Goal: Transaction & Acquisition: Register for event/course

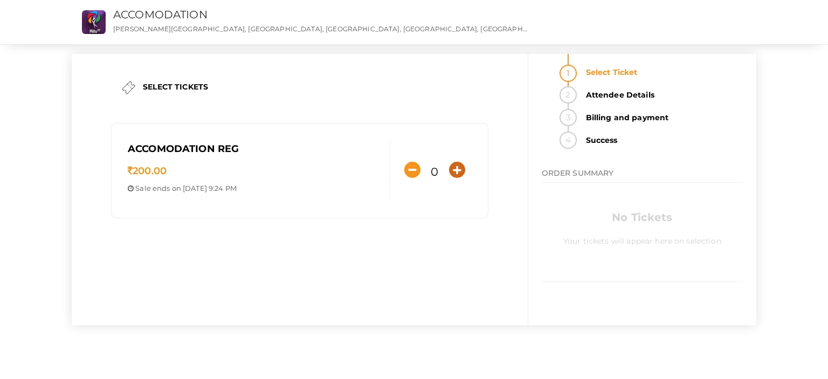
click at [460, 173] on icon "button" at bounding box center [457, 170] width 16 height 16
type input "1"
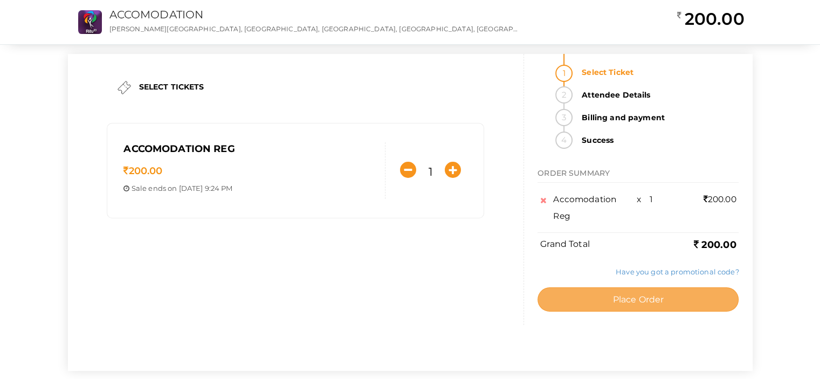
click at [603, 304] on button "Place Order" at bounding box center [637, 299] width 201 height 24
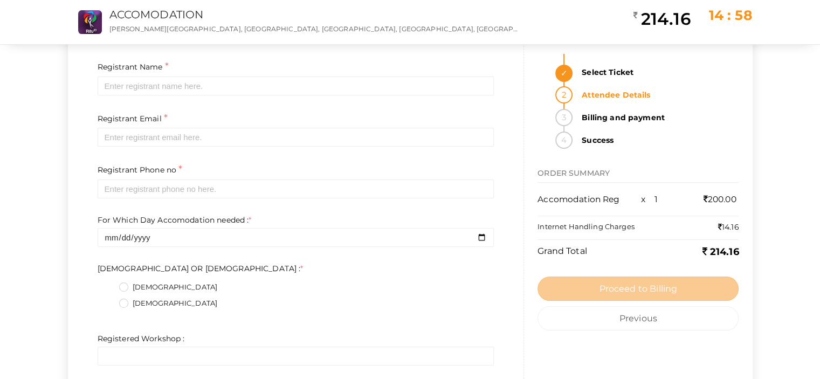
scroll to position [68, 0]
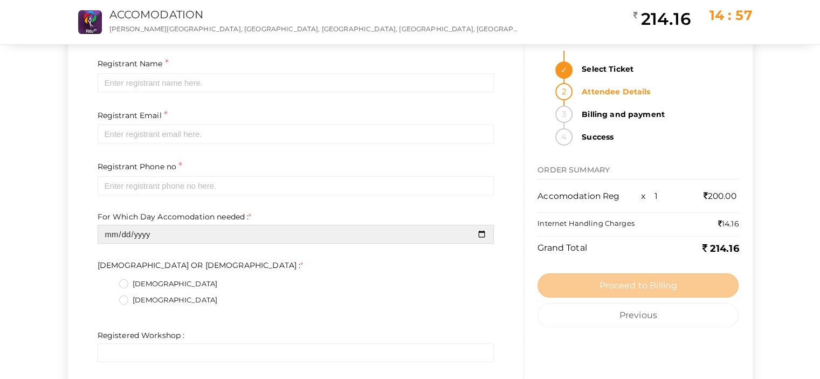
click at [211, 230] on input "date" at bounding box center [296, 234] width 397 height 19
click at [485, 231] on input "date" at bounding box center [296, 234] width 397 height 19
click at [359, 240] on input "date" at bounding box center [296, 234] width 397 height 19
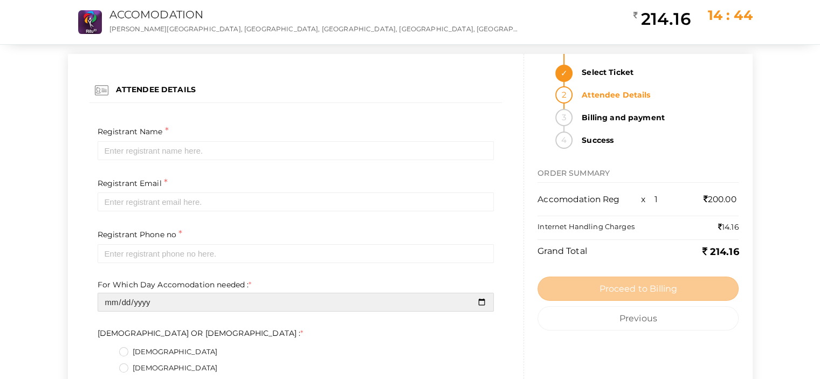
scroll to position [77, 0]
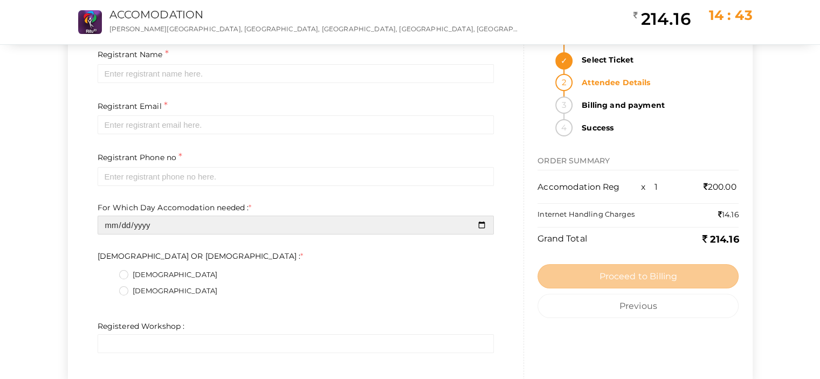
click at [255, 226] on input "date" at bounding box center [296, 225] width 397 height 19
click at [477, 224] on input "date" at bounding box center [296, 225] width 397 height 19
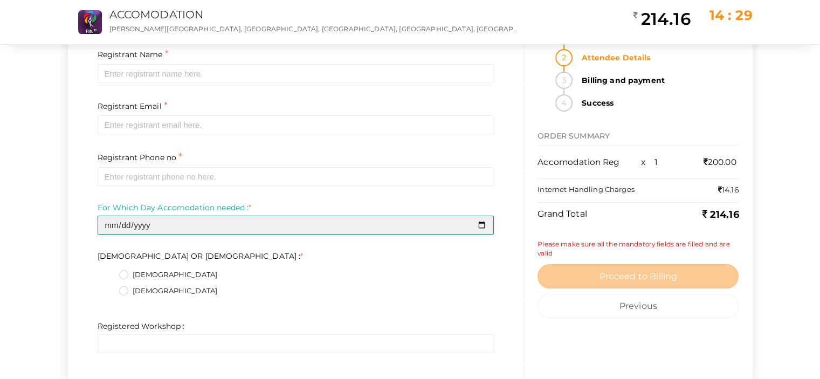
click at [369, 230] on input "2025-10-18" at bounding box center [296, 225] width 397 height 19
click at [481, 223] on input "2025-10-18" at bounding box center [296, 225] width 397 height 19
click at [475, 224] on input "2025-10-19" at bounding box center [296, 225] width 397 height 19
click at [483, 224] on input "2025-10-19" at bounding box center [296, 225] width 397 height 19
type input "2025-10-18"
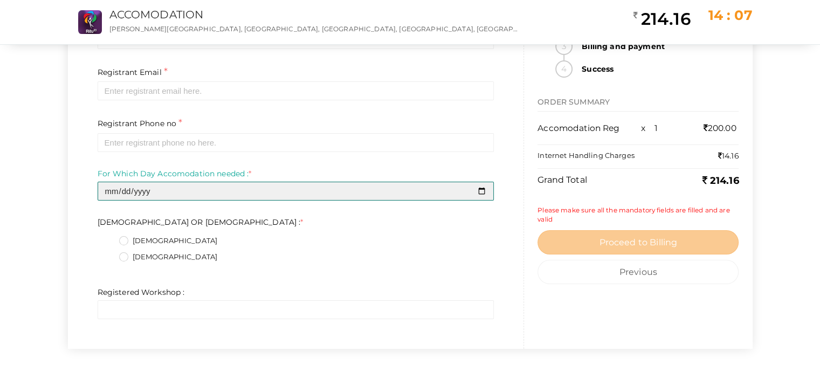
scroll to position [113, 0]
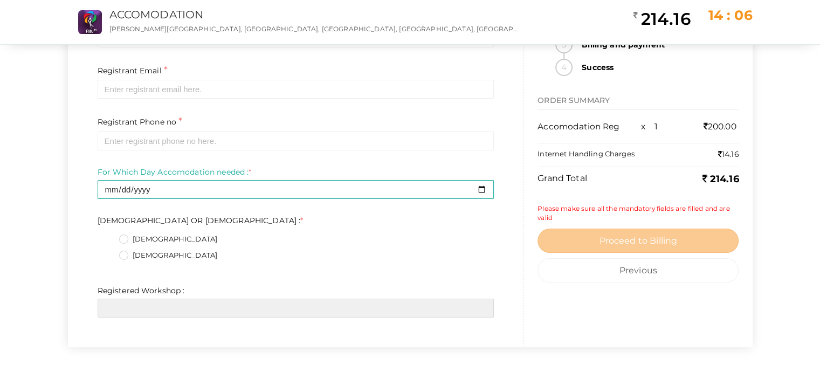
click at [187, 311] on input "text" at bounding box center [296, 308] width 397 height 19
click at [177, 308] on input "text" at bounding box center [296, 308] width 397 height 19
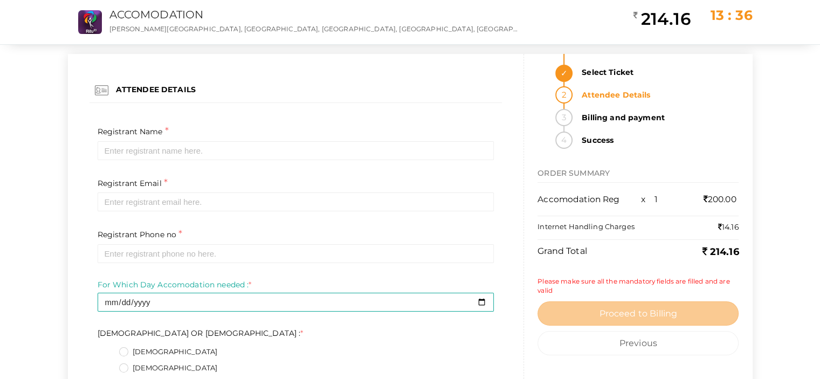
click at [653, 196] on span "x 1" at bounding box center [649, 199] width 17 height 10
click at [662, 198] on td "x 1" at bounding box center [656, 199] width 37 height 22
click at [575, 116] on li "Billing and payment" at bounding box center [656, 120] width 163 height 23
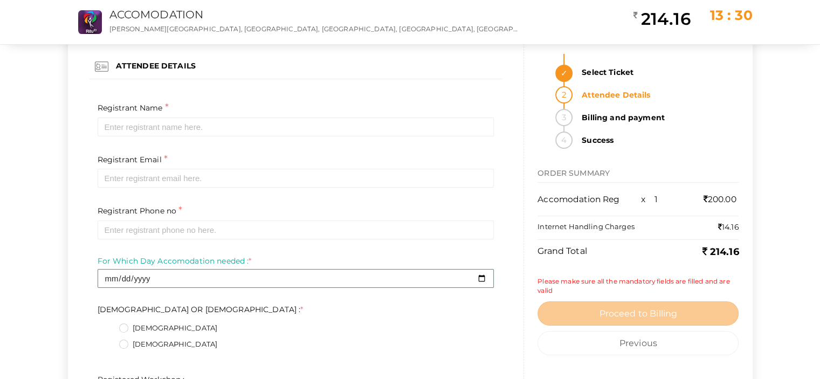
scroll to position [113, 0]
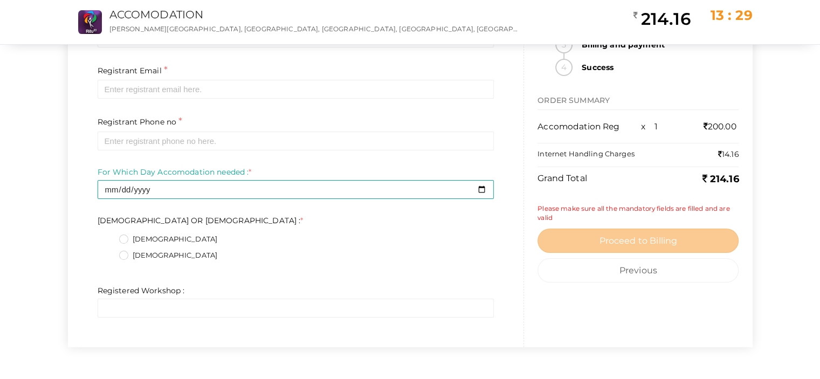
click at [123, 254] on label "FEMALE" at bounding box center [168, 255] width 99 height 11
click at [108, 252] on FEMALE\+1\+ "FEMALE" at bounding box center [108, 252] width 0 height 0
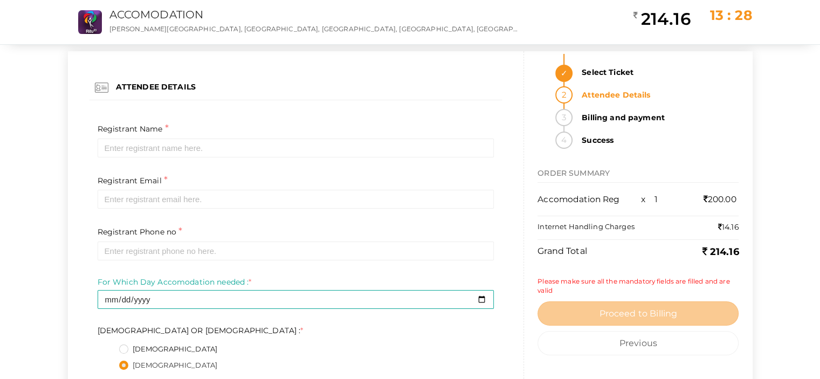
scroll to position [2, 0]
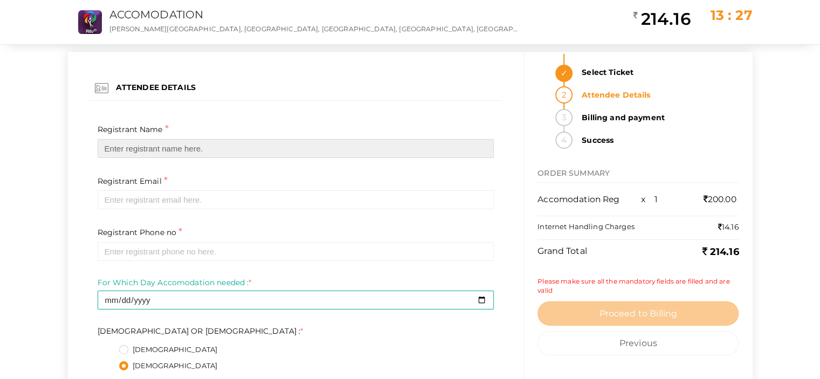
click at [171, 152] on input "text" at bounding box center [296, 148] width 397 height 19
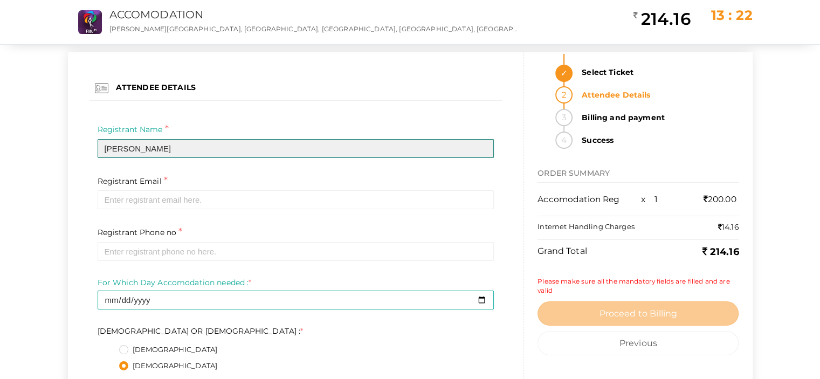
type input "Keerthana Vinod"
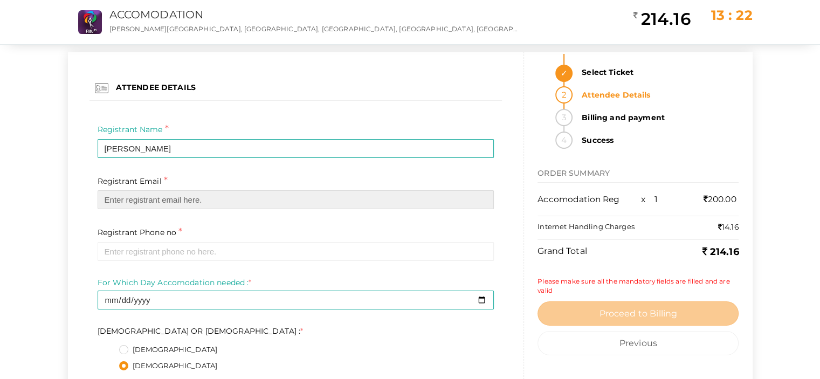
click at [170, 197] on input "email" at bounding box center [296, 199] width 397 height 19
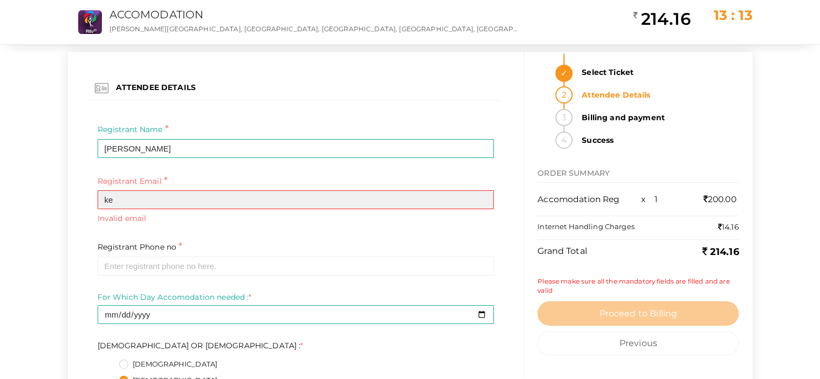
type input "k"
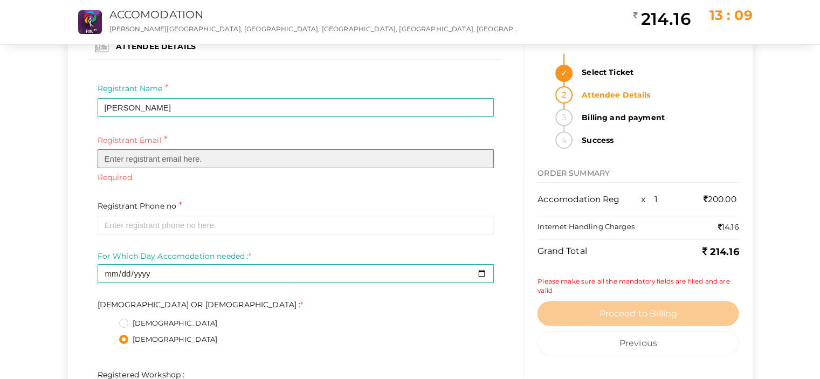
scroll to position [0, 0]
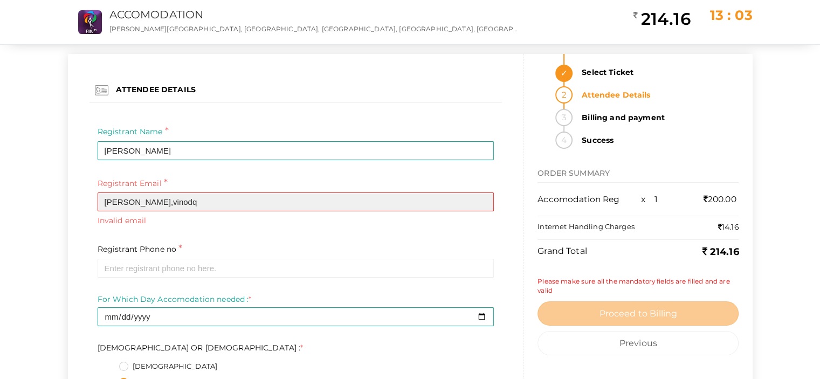
type input "keerthana,vinodq"
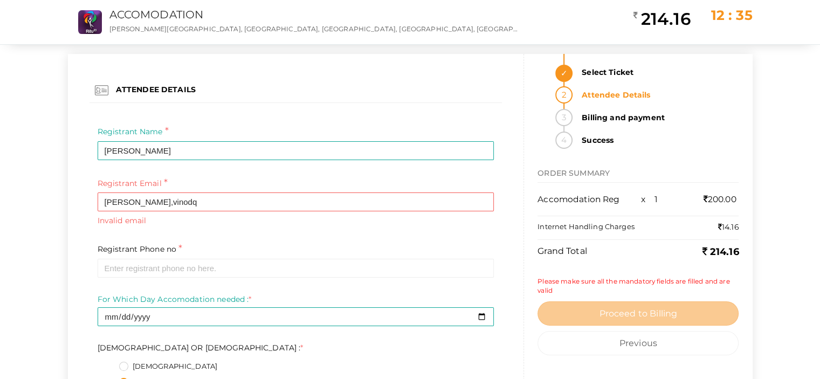
click at [575, 69] on li "Select Ticket" at bounding box center [656, 70] width 163 height 32
click at [584, 76] on strong "Select Ticket" at bounding box center [656, 72] width 163 height 17
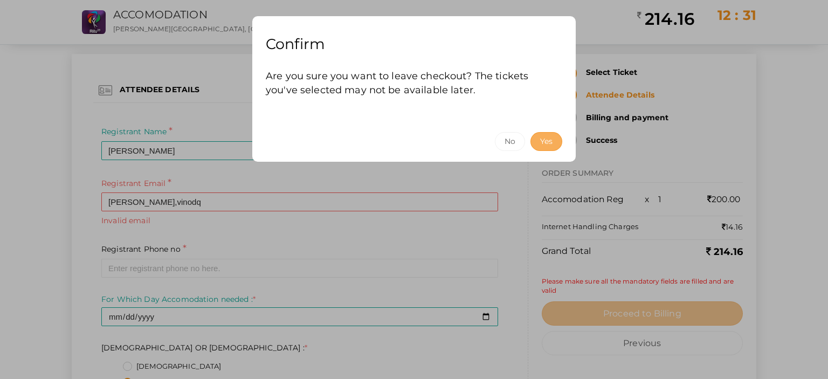
click at [549, 139] on button "Yes" at bounding box center [546, 141] width 32 height 19
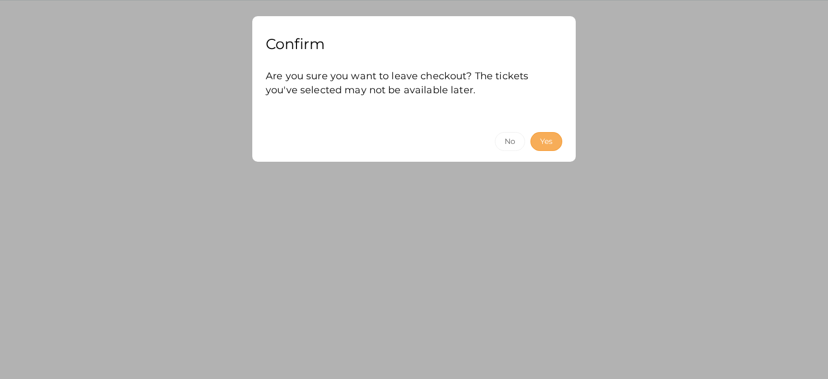
click at [543, 143] on button "Yes" at bounding box center [546, 141] width 32 height 19
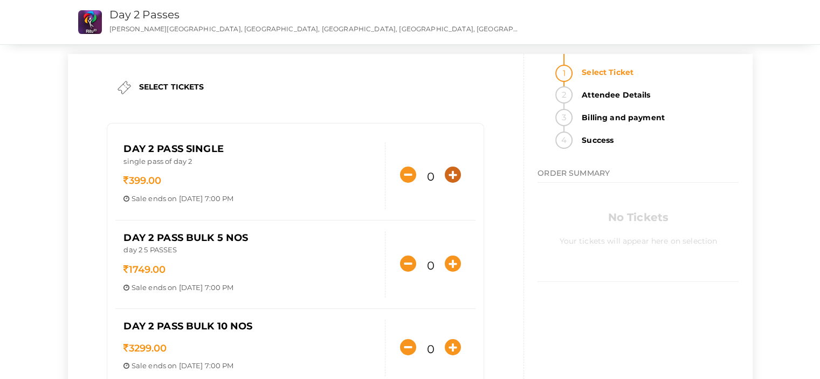
click at [453, 177] on icon "button" at bounding box center [453, 174] width 16 height 16
type input "1"
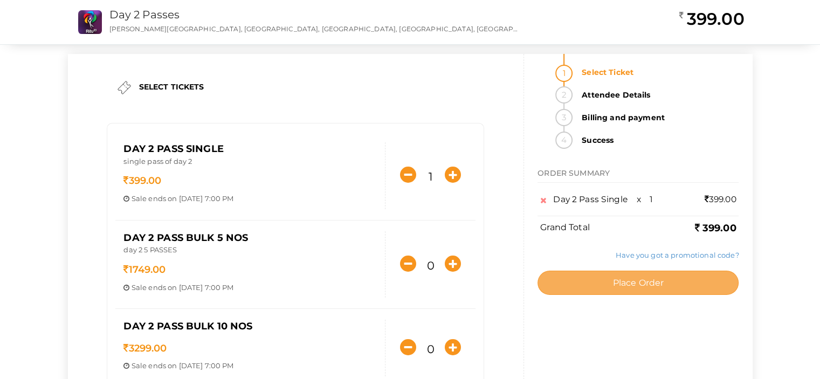
click at [660, 282] on span "Place Order" at bounding box center [637, 282] width 51 height 10
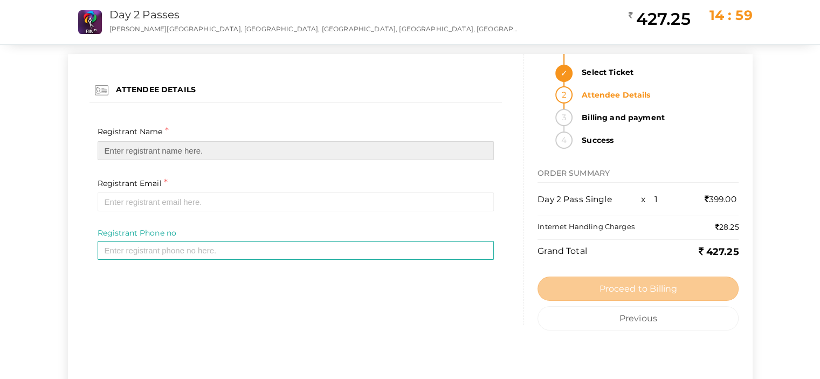
click at [242, 147] on input "text" at bounding box center [296, 150] width 397 height 19
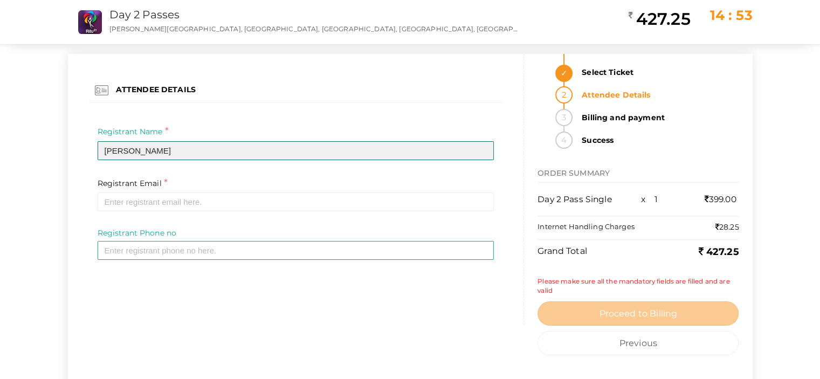
type input "[PERSON_NAME]"
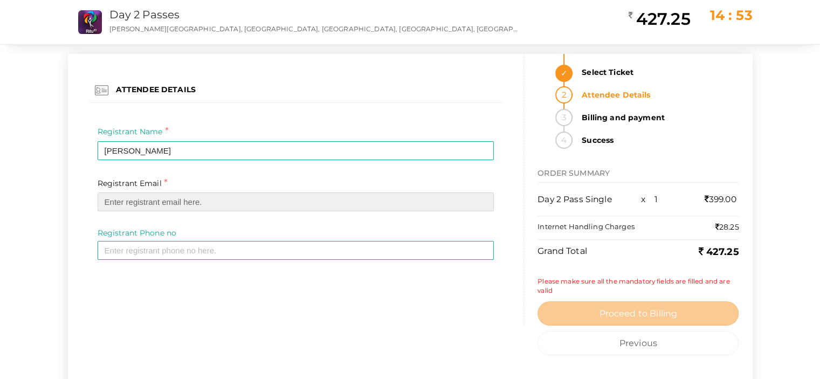
click at [228, 209] on input "email" at bounding box center [296, 201] width 397 height 19
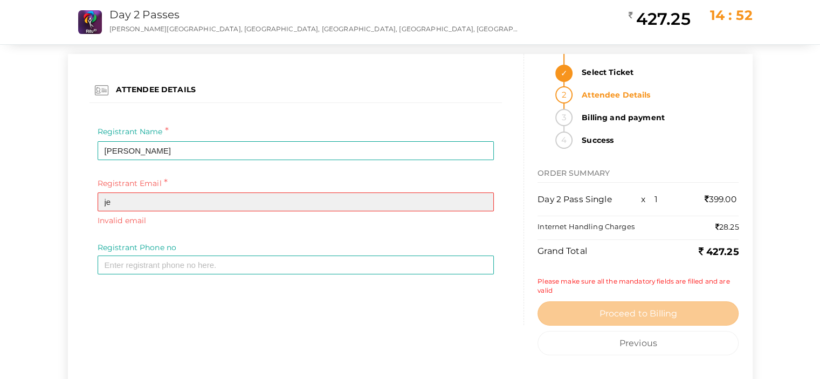
type input "j"
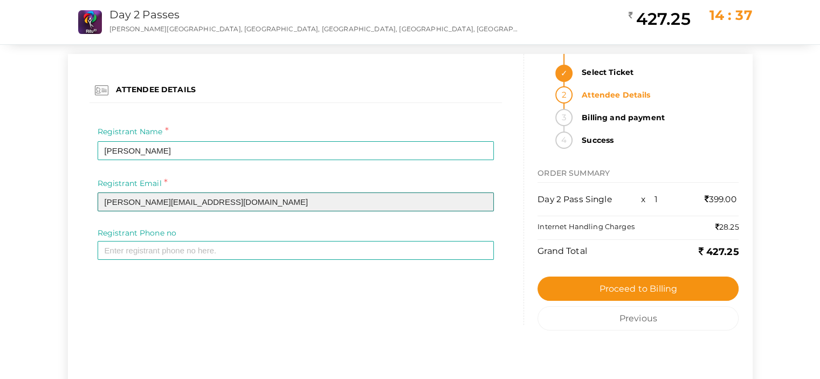
type input "[PERSON_NAME][EMAIL_ADDRESS][DOMAIN_NAME]"
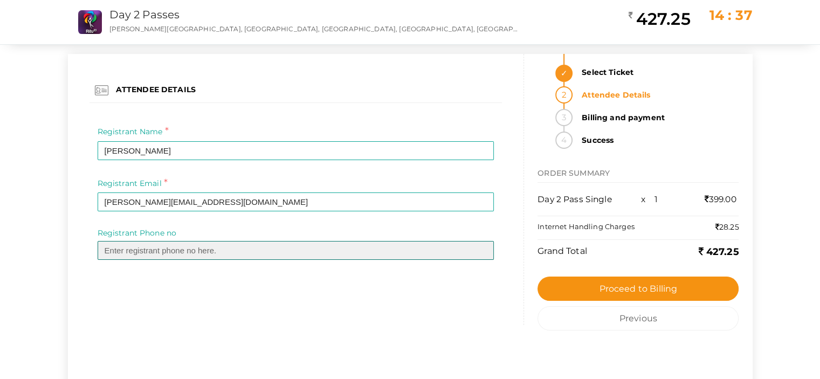
click at [209, 251] on input "text" at bounding box center [296, 250] width 397 height 19
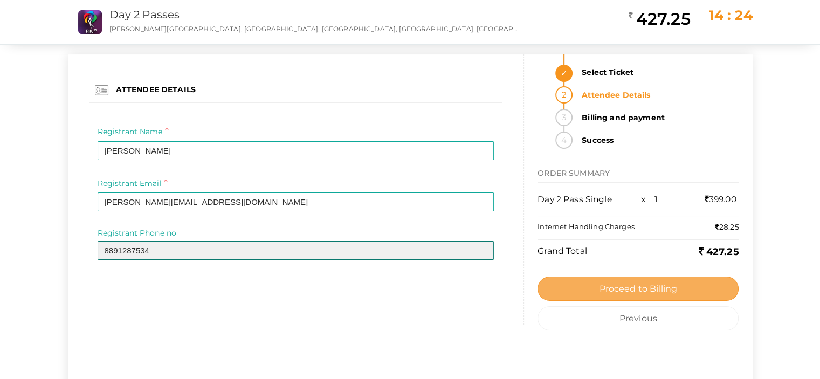
type input "8891287534"
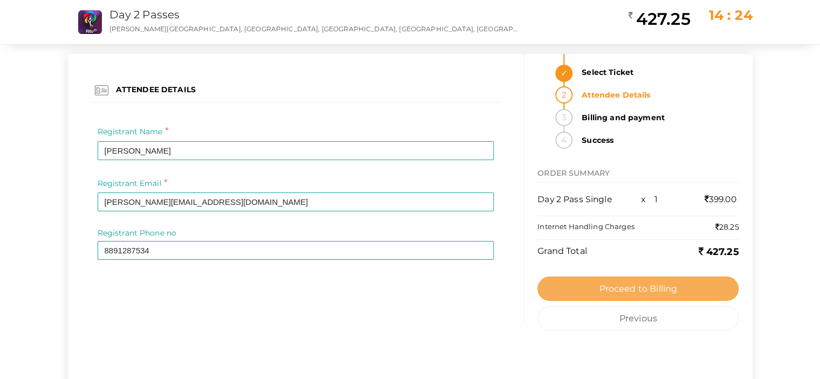
click at [629, 288] on span "Proceed to Billing" at bounding box center [638, 288] width 78 height 10
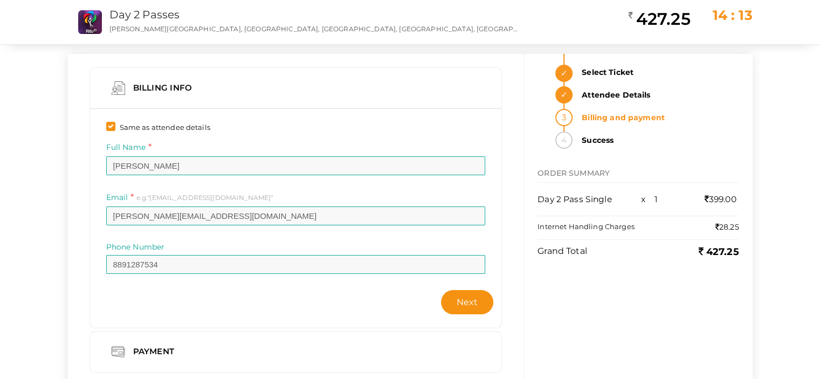
scroll to position [49, 0]
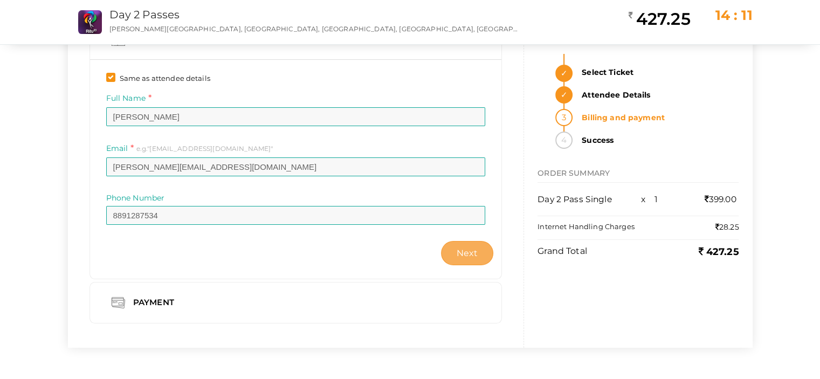
click at [466, 250] on span "Next" at bounding box center [467, 253] width 22 height 10
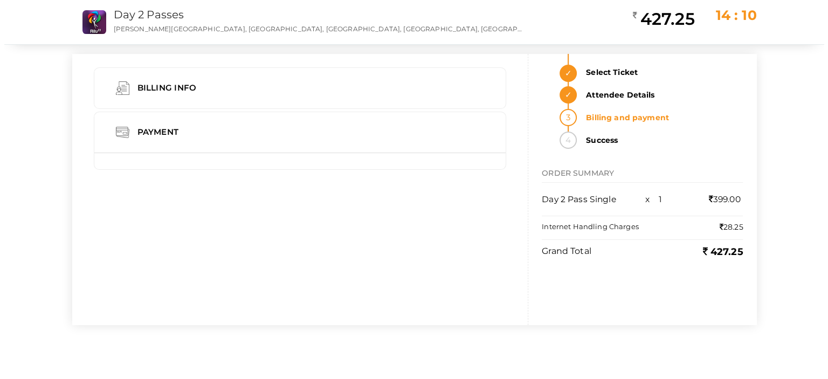
scroll to position [0, 0]
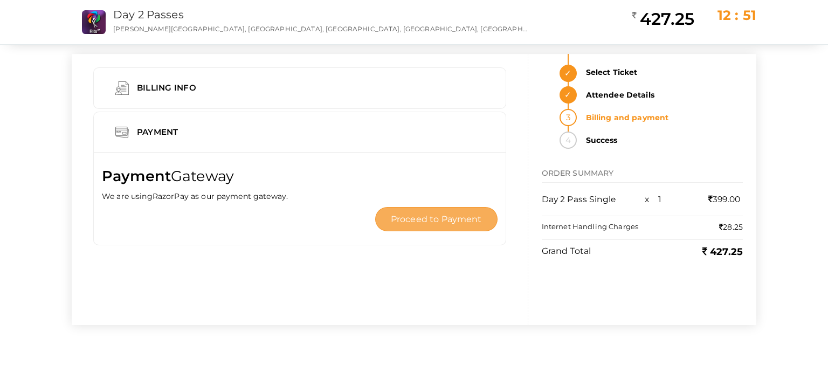
click at [450, 217] on span "Proceed to Payment" at bounding box center [436, 219] width 91 height 10
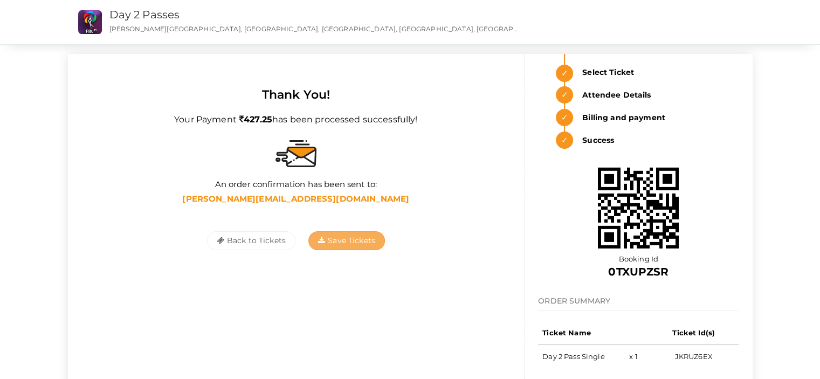
click at [334, 240] on span "Save Tickets" at bounding box center [346, 240] width 57 height 10
click at [243, 247] on button "Back to Tickets" at bounding box center [251, 240] width 88 height 19
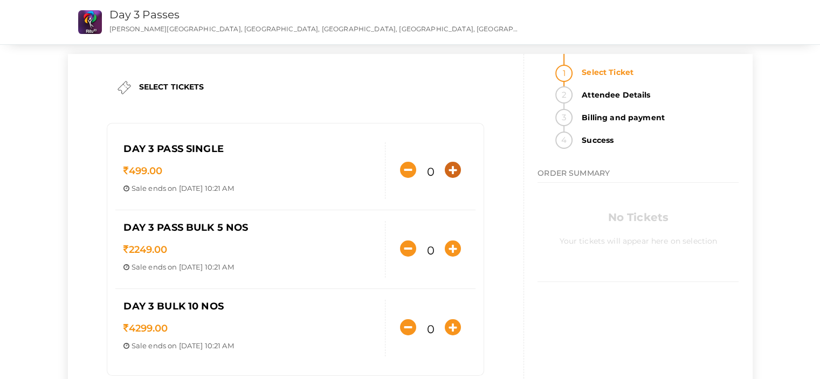
click at [455, 168] on icon "button" at bounding box center [453, 170] width 16 height 16
type input "1"
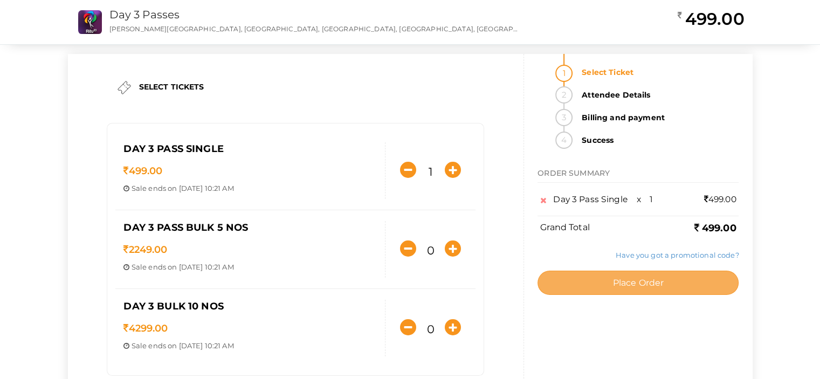
click at [619, 284] on span "Place Order" at bounding box center [637, 282] width 51 height 10
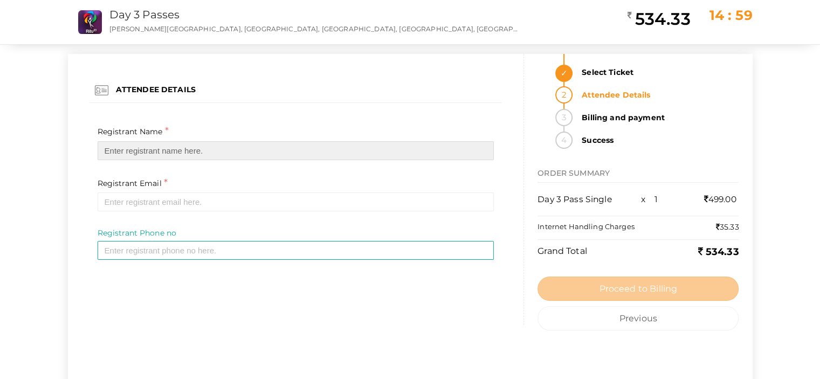
click at [286, 154] on input "text" at bounding box center [296, 150] width 397 height 19
type input "Keerthana Vinod"
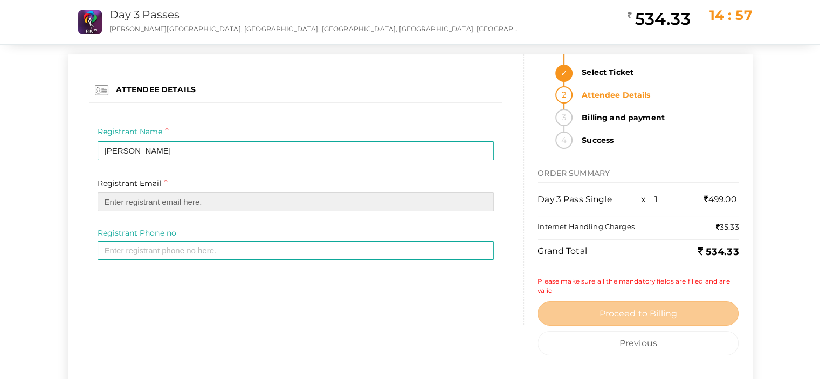
click at [177, 207] on input "email" at bounding box center [296, 201] width 397 height 19
type input "[PERSON_NAME][EMAIL_ADDRESS][DOMAIN_NAME]"
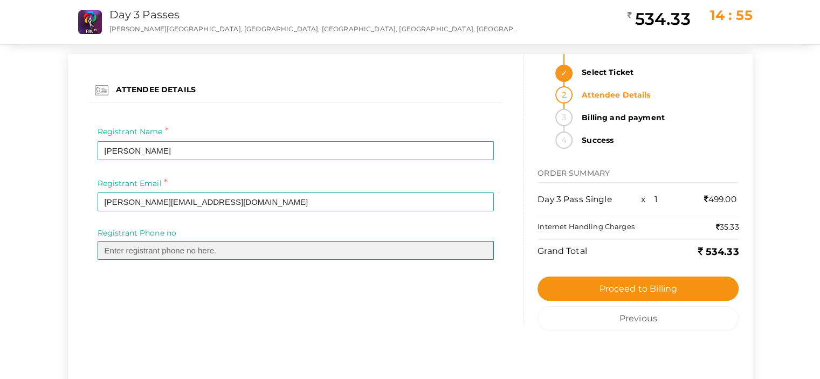
click at [159, 251] on input "text" at bounding box center [296, 250] width 397 height 19
type input "8891287534"
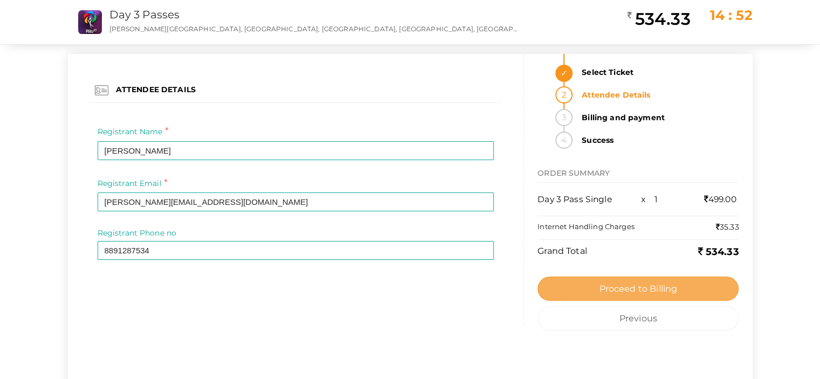
click at [669, 284] on span "Proceed to Billing" at bounding box center [638, 288] width 78 height 10
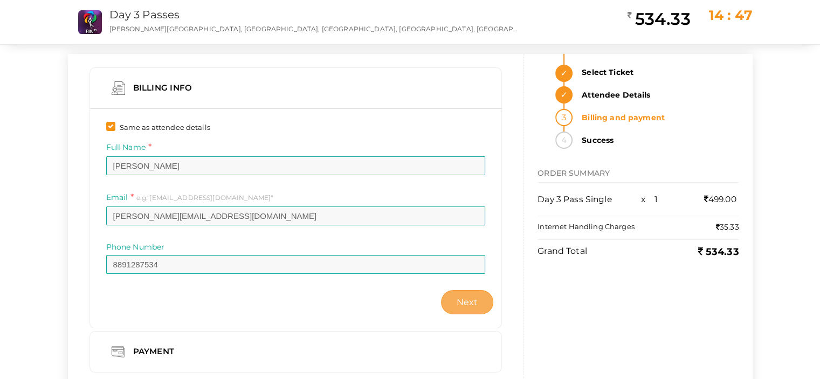
click at [476, 304] on span "Next" at bounding box center [467, 302] width 22 height 10
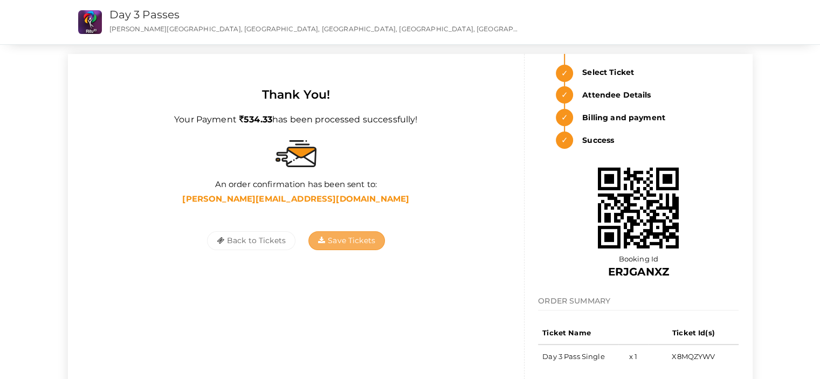
click at [336, 237] on span "Save Tickets" at bounding box center [346, 240] width 57 height 10
